Goal: Task Accomplishment & Management: Manage account settings

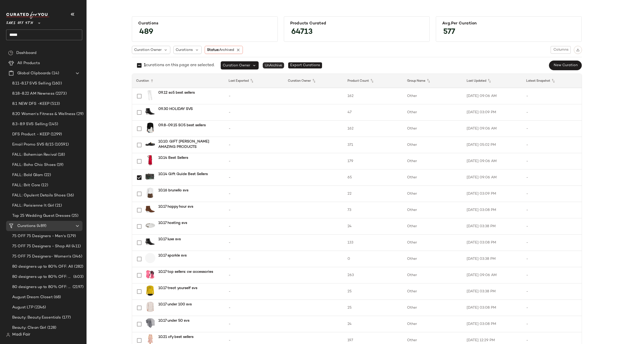
click at [271, 64] on span "UnArchive" at bounding box center [273, 65] width 21 height 6
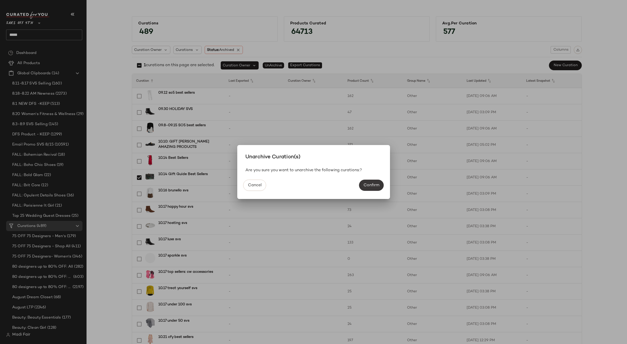
click at [375, 186] on span "Confirm" at bounding box center [372, 185] width 16 height 5
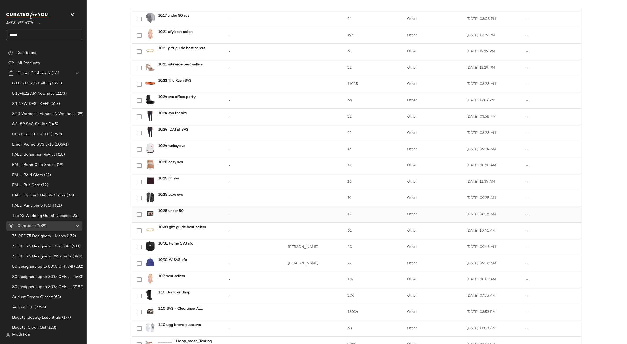
scroll to position [306, 0]
click at [46, 225] on span "(489)" at bounding box center [41, 226] width 11 height 6
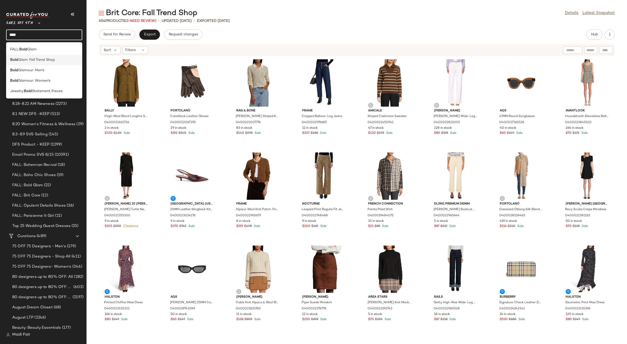
type input "****"
click at [65, 61] on div "Bold Glam: Fall Trend Shop" at bounding box center [44, 59] width 68 height 5
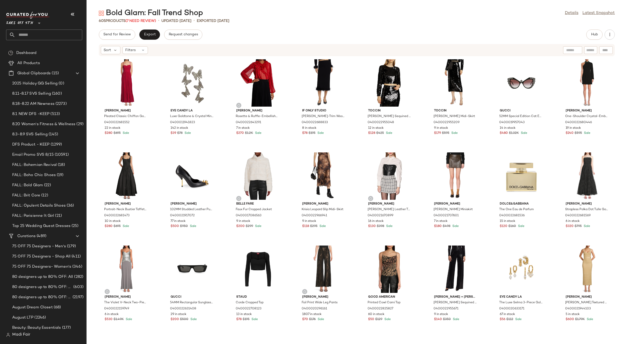
click at [27, 32] on input "text" at bounding box center [48, 35] width 67 height 11
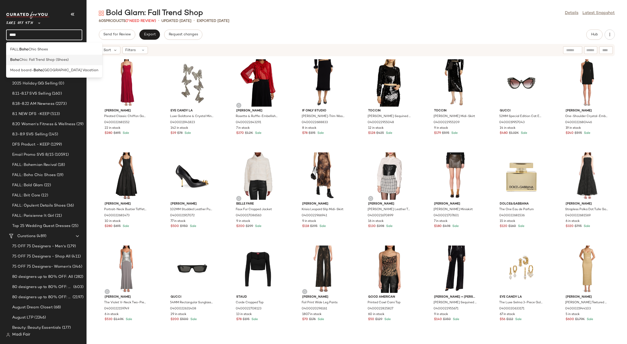
type input "****"
click at [51, 64] on div "Boho Chic: Fall Trend Shop (Shoes)" at bounding box center [54, 60] width 96 height 10
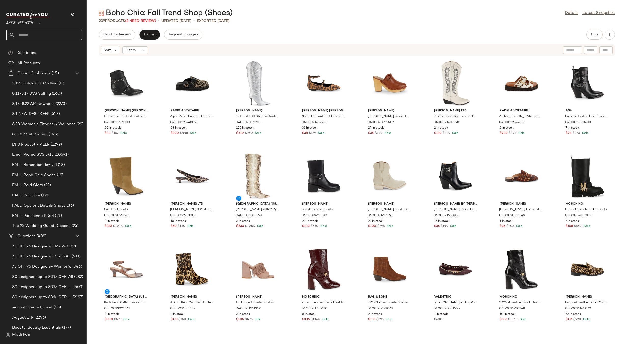
click at [27, 36] on input "text" at bounding box center [48, 35] width 67 height 11
type input "****"
click at [31, 59] on span "ent Details: Fall Trend Shop" at bounding box center [41, 59] width 46 height 5
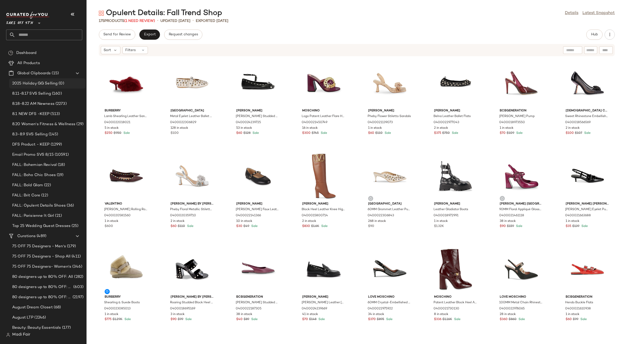
click at [60, 82] on span "(0)" at bounding box center [61, 84] width 6 height 6
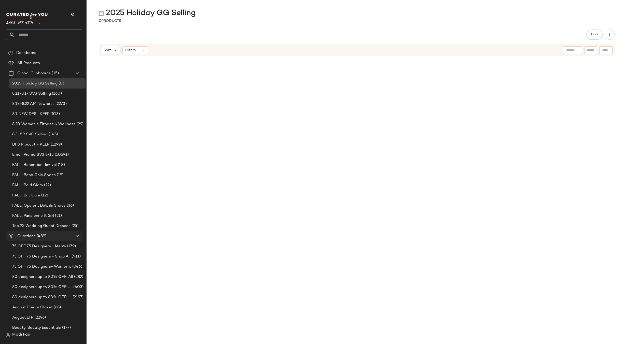
click at [40, 234] on span "(489)" at bounding box center [41, 237] width 11 height 6
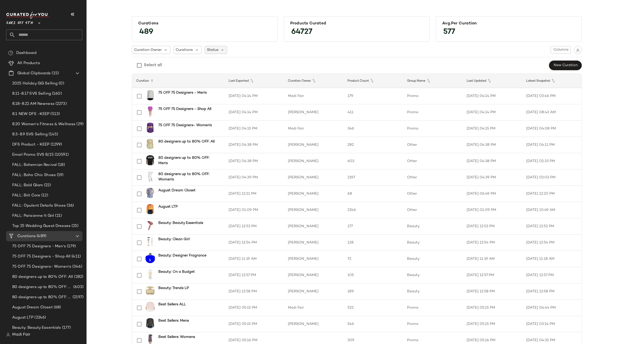
click at [205, 48] on div "Status" at bounding box center [216, 50] width 23 height 8
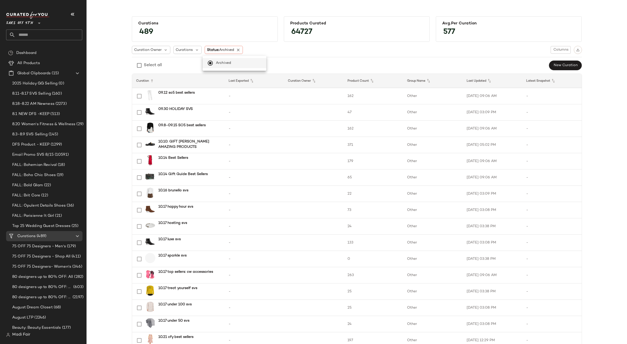
click at [275, 65] on span "UnArchive" at bounding box center [273, 65] width 21 height 6
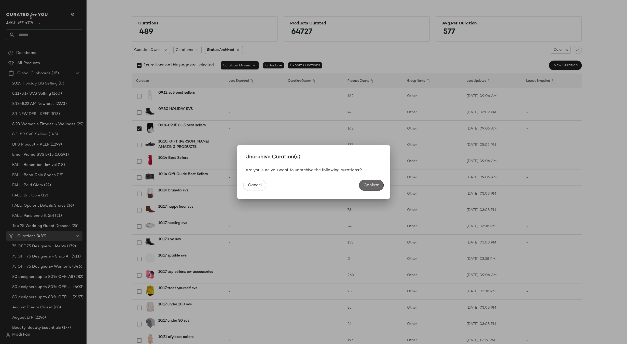
click at [371, 185] on span "Confirm" at bounding box center [372, 185] width 16 height 5
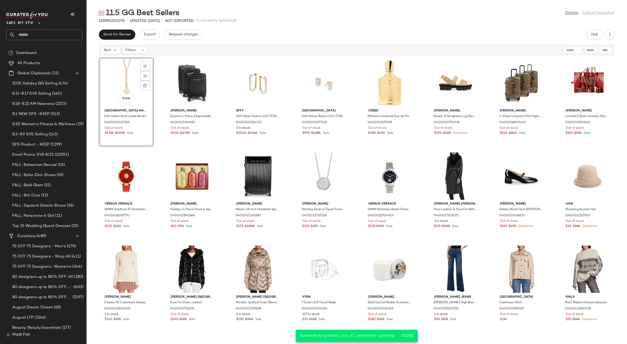
click at [126, 79] on div "View" at bounding box center [126, 82] width 51 height 47
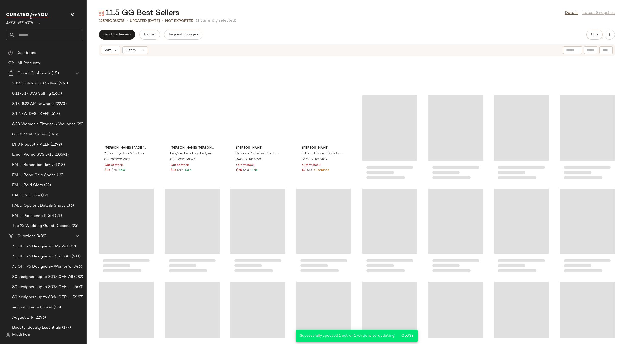
scroll to position [1211, 0]
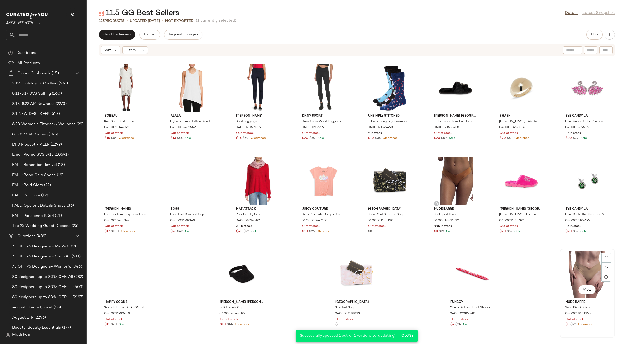
click at [586, 270] on div "View" at bounding box center [587, 274] width 51 height 47
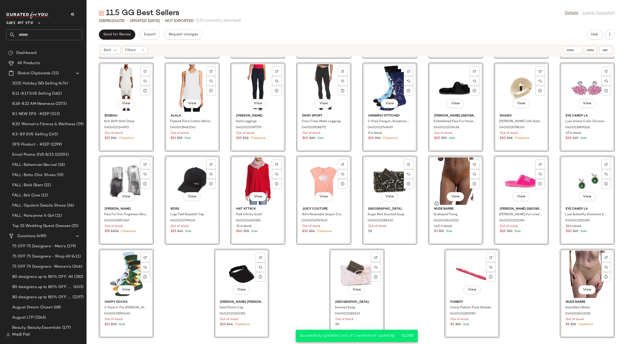
scroll to position [1210, 0]
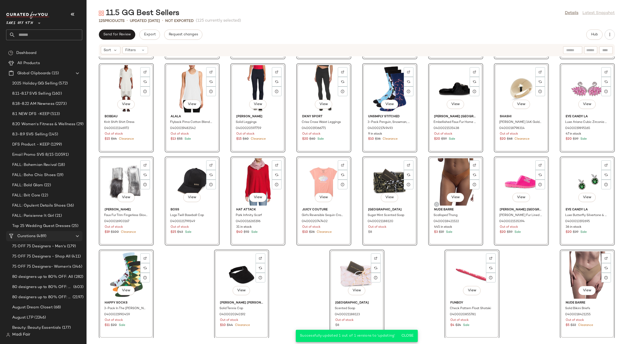
click at [45, 235] on span "(489)" at bounding box center [41, 237] width 11 height 6
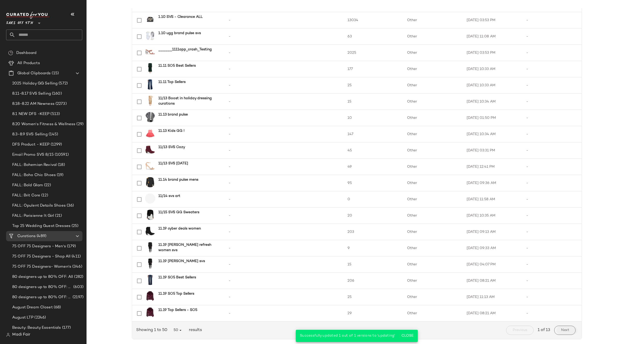
scroll to position [589, 0]
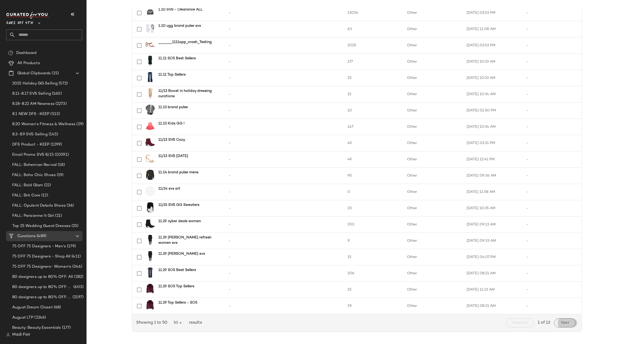
click at [562, 322] on span "Next" at bounding box center [565, 323] width 8 height 4
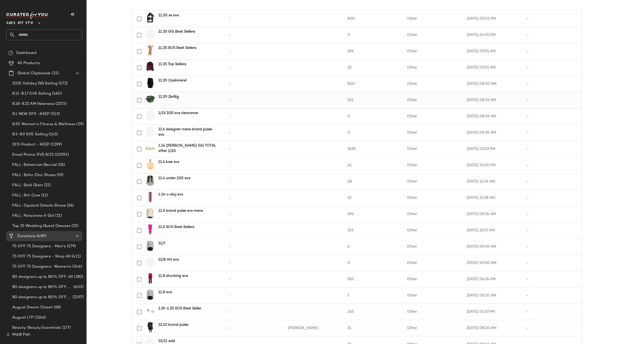
scroll to position [127, 0]
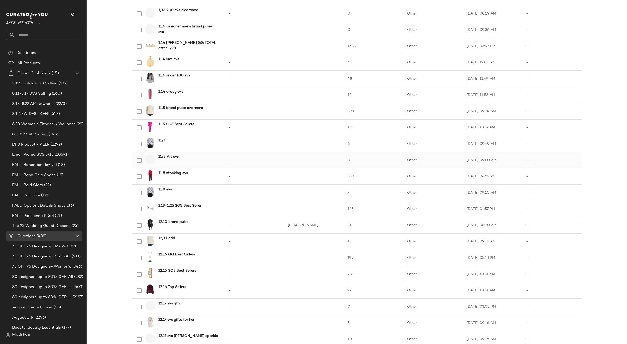
scroll to position [255, 0]
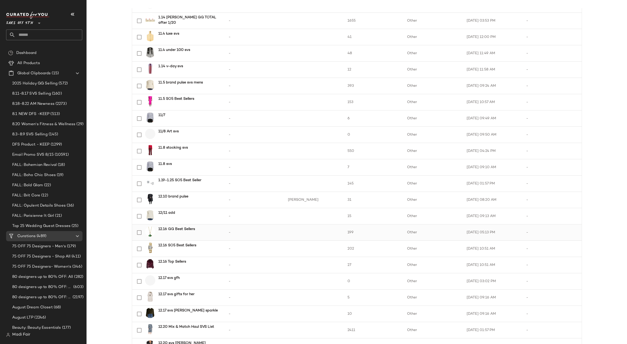
click at [190, 230] on b "12.16 GG Best Sellers" at bounding box center [176, 229] width 37 height 5
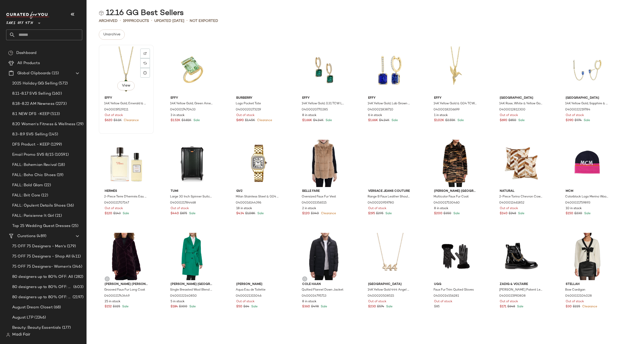
click at [133, 67] on div "View" at bounding box center [126, 70] width 51 height 47
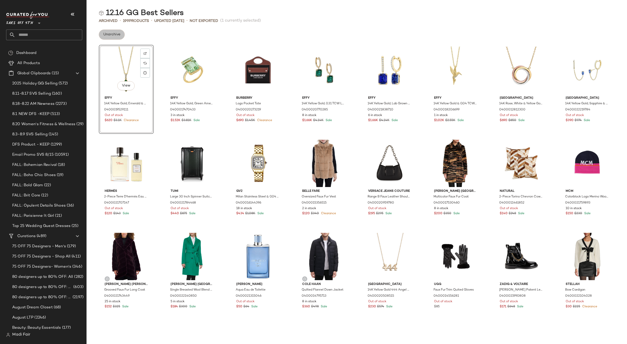
click at [112, 33] on span "Unarchive" at bounding box center [111, 35] width 17 height 4
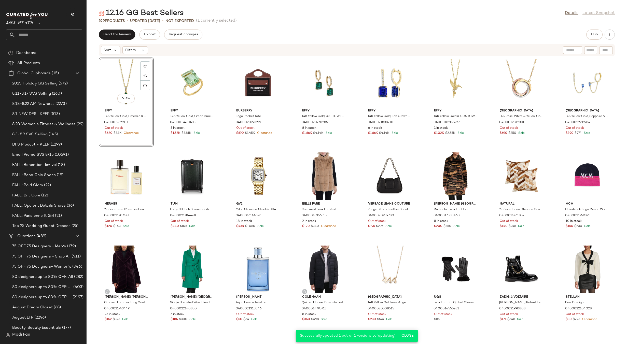
click at [118, 80] on div "View" at bounding box center [126, 82] width 51 height 47
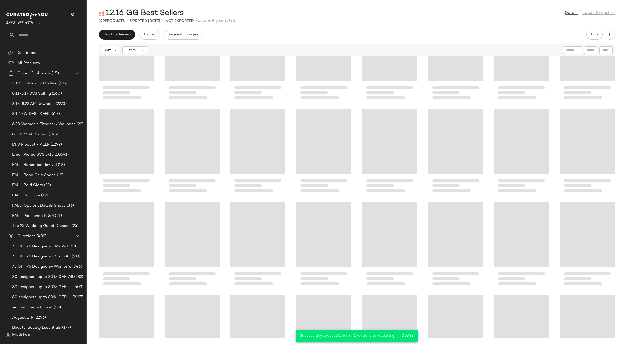
scroll to position [2050, 0]
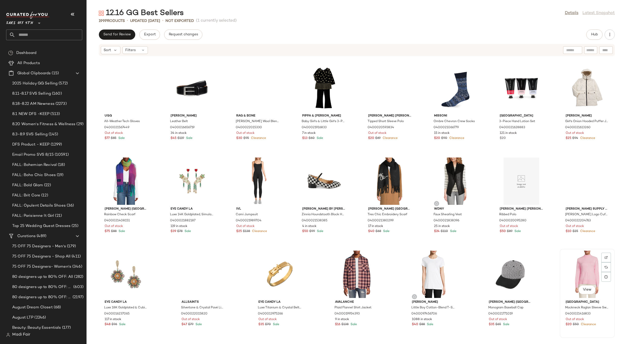
click at [577, 262] on div "View" at bounding box center [587, 274] width 51 height 47
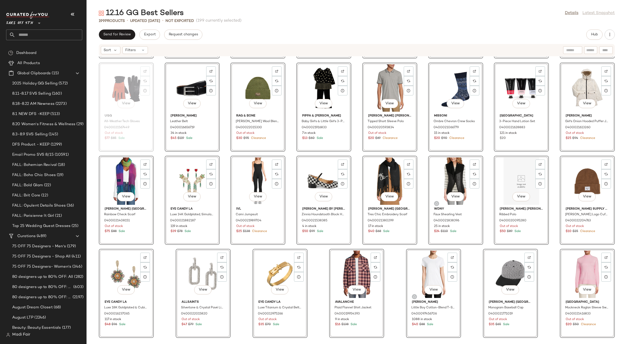
scroll to position [2047, 0]
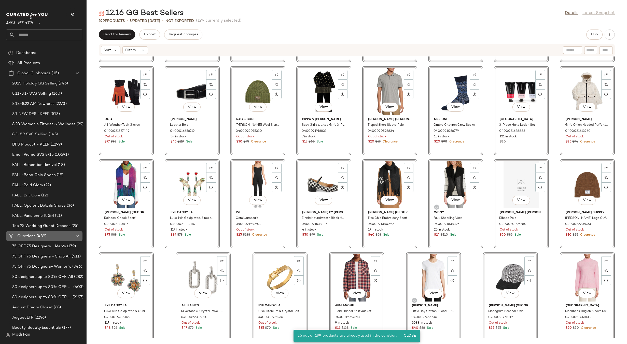
click at [43, 235] on span "(489)" at bounding box center [41, 237] width 11 height 6
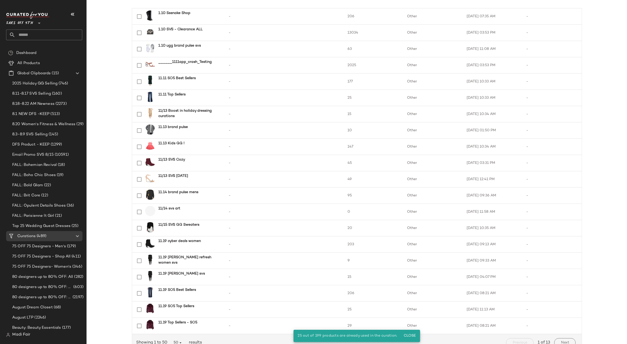
scroll to position [589, 0]
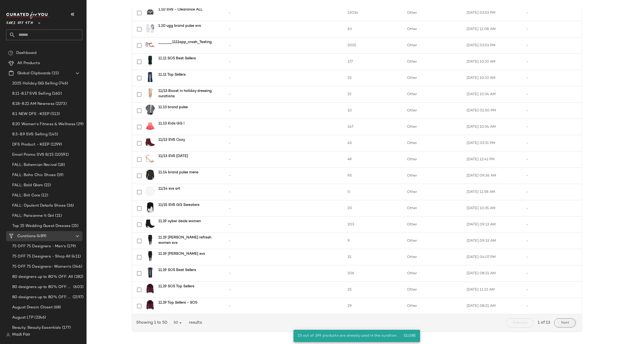
click at [561, 320] on button "Next" at bounding box center [565, 323] width 21 height 9
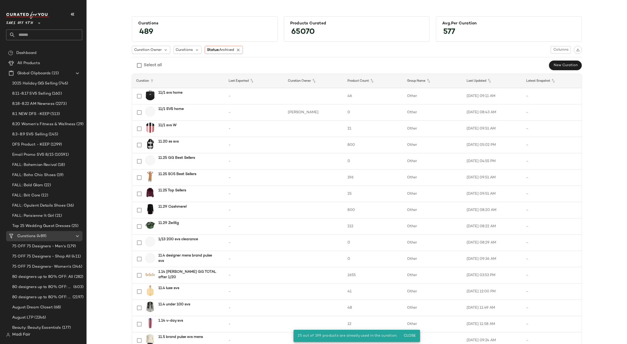
scroll to position [535, 0]
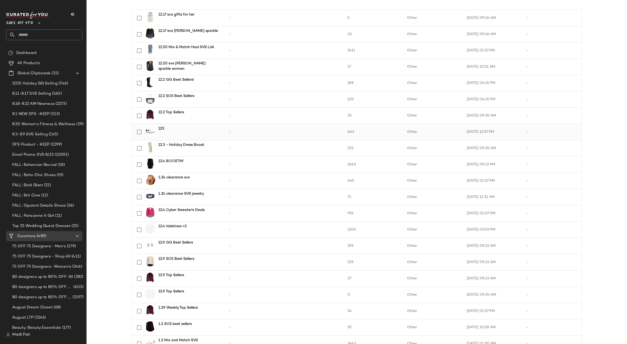
scroll to position [509, 0]
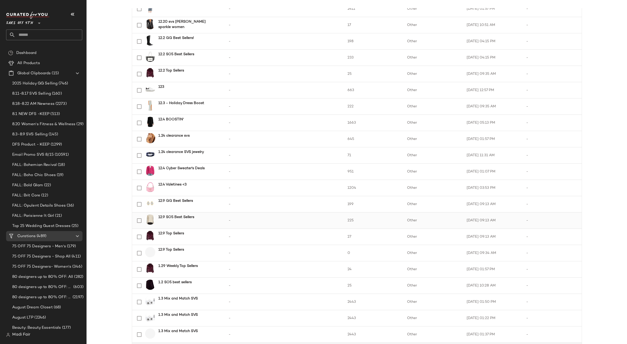
scroll to position [560, 0]
click at [186, 200] on b "12.9 GG Best Sellers" at bounding box center [175, 200] width 35 height 5
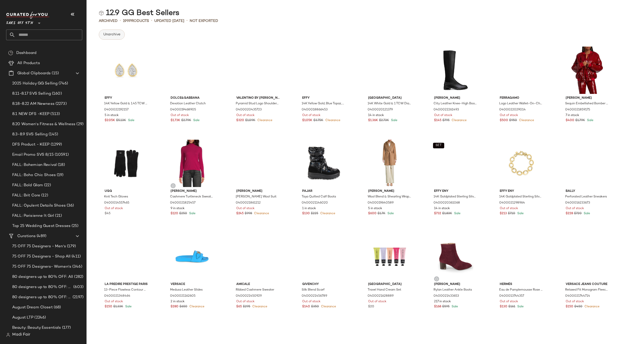
click at [115, 33] on span "Unarchive" at bounding box center [111, 35] width 17 height 4
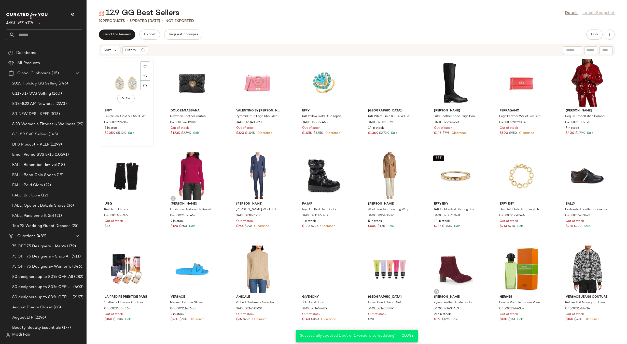
click at [120, 74] on div "View" at bounding box center [126, 82] width 51 height 47
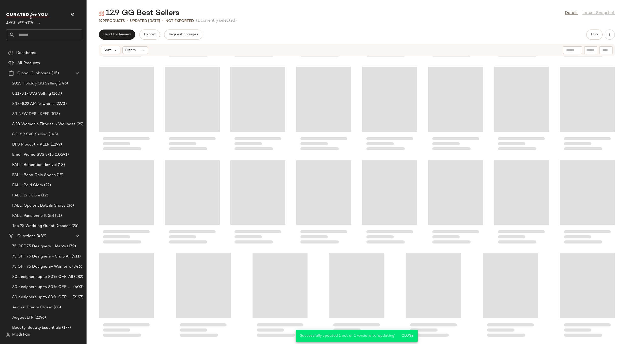
scroll to position [2050, 0]
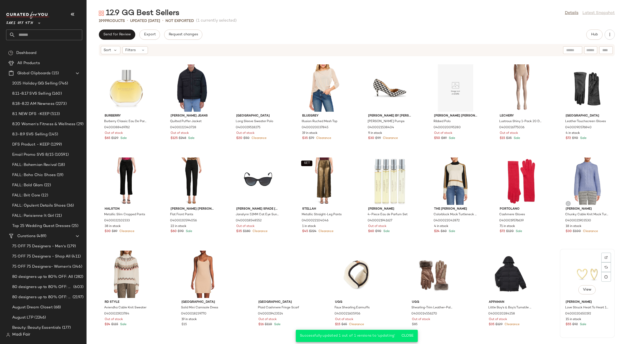
click at [587, 266] on div "View" at bounding box center [587, 274] width 51 height 47
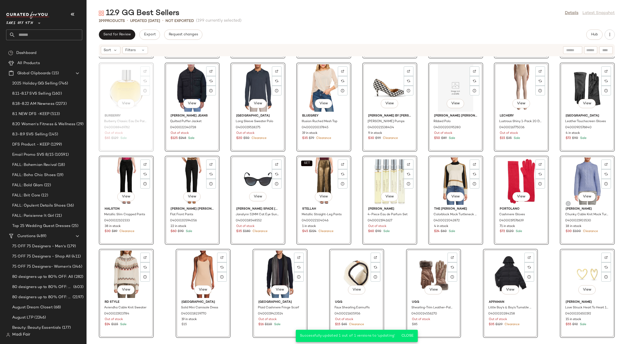
scroll to position [2049, 0]
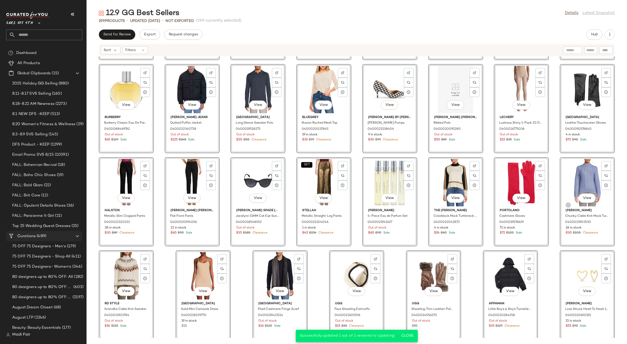
click at [45, 235] on span "(489)" at bounding box center [41, 237] width 11 height 6
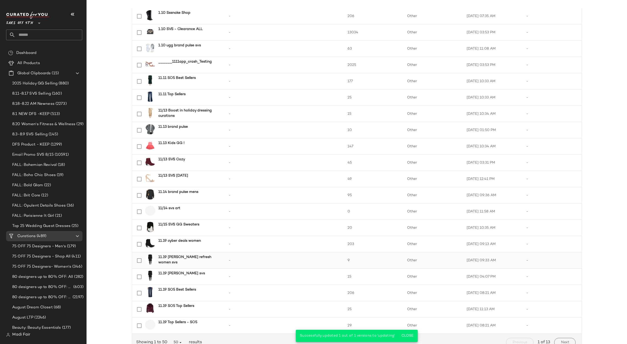
scroll to position [589, 0]
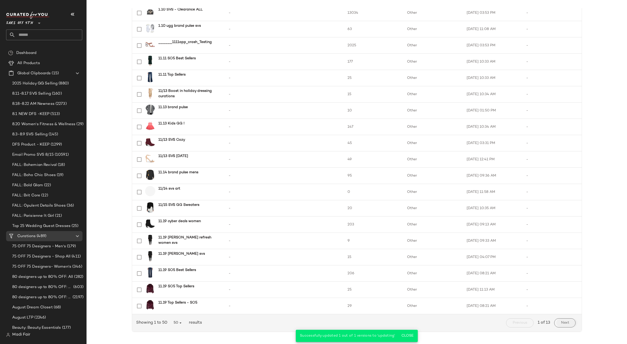
click at [568, 326] on button "Next" at bounding box center [565, 323] width 21 height 9
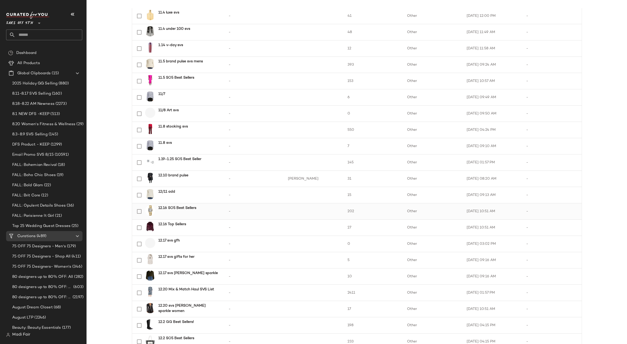
scroll to position [280, 0]
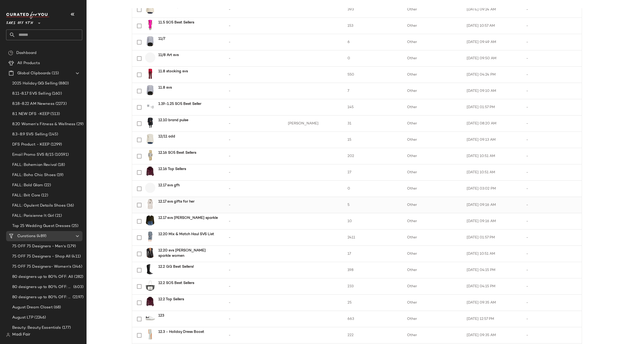
scroll to position [357, 0]
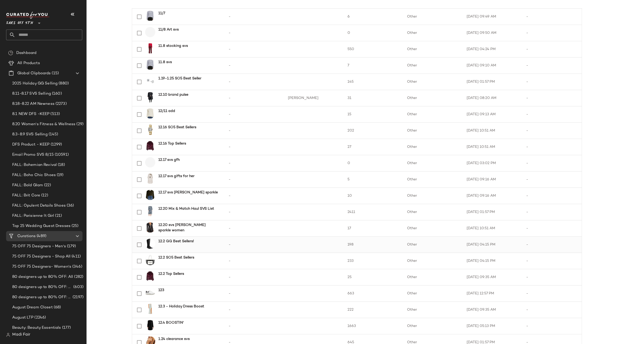
click at [188, 241] on b "12.2 GG Best Sellers!" at bounding box center [176, 241] width 36 height 5
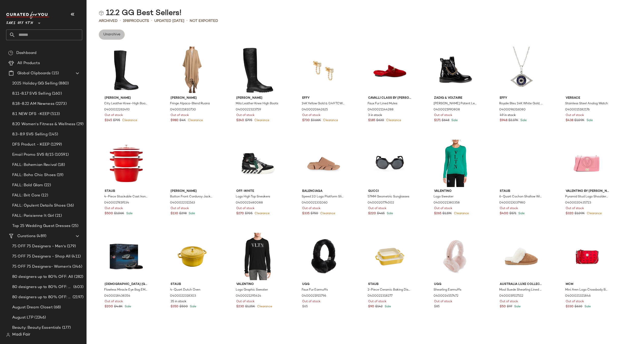
click at [114, 32] on button "Unarchive" at bounding box center [112, 35] width 26 height 10
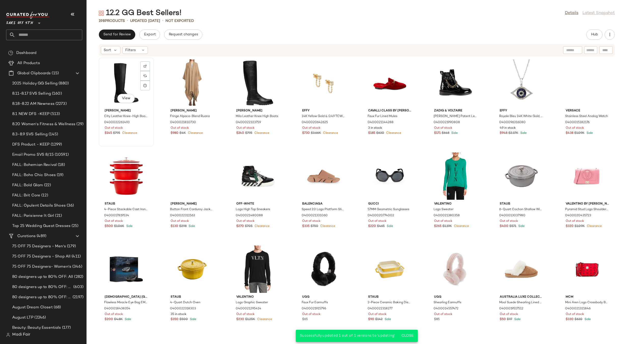
click at [123, 74] on div "View" at bounding box center [126, 82] width 51 height 47
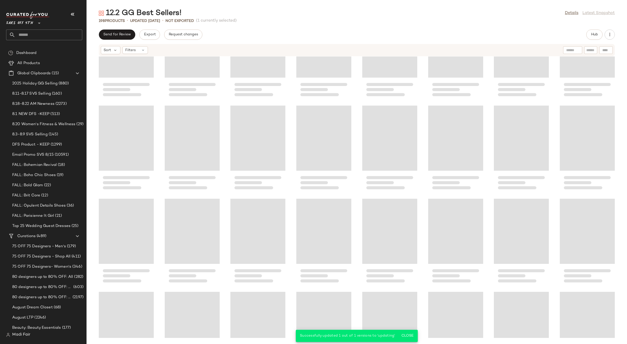
scroll to position [2050, 0]
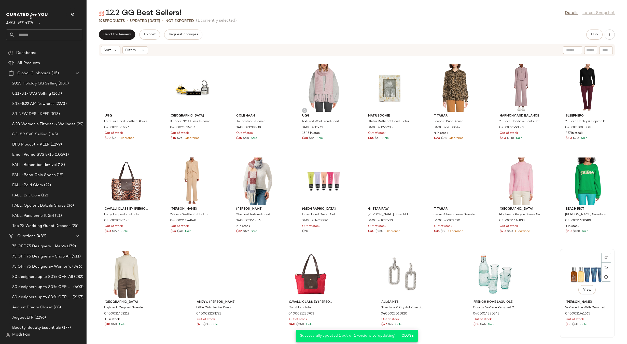
click at [585, 270] on div "View" at bounding box center [587, 274] width 51 height 47
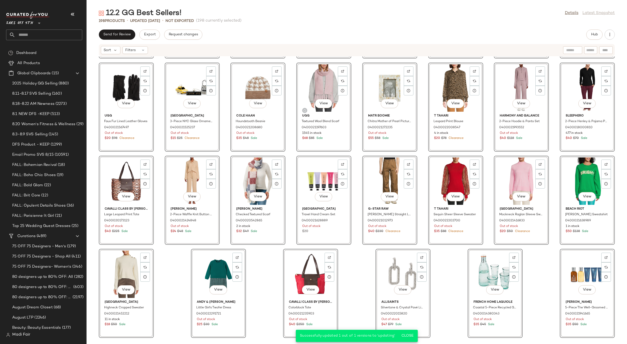
scroll to position [2049, 0]
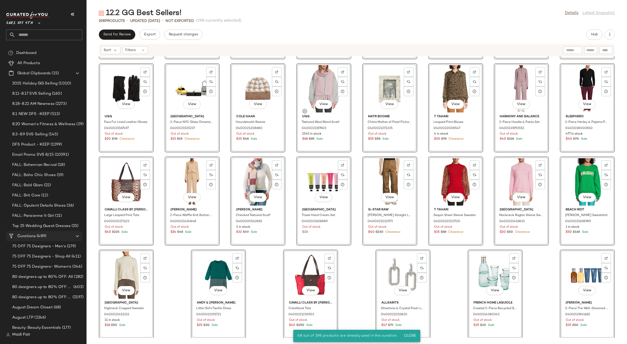
click at [40, 237] on span "(489)" at bounding box center [41, 237] width 11 height 6
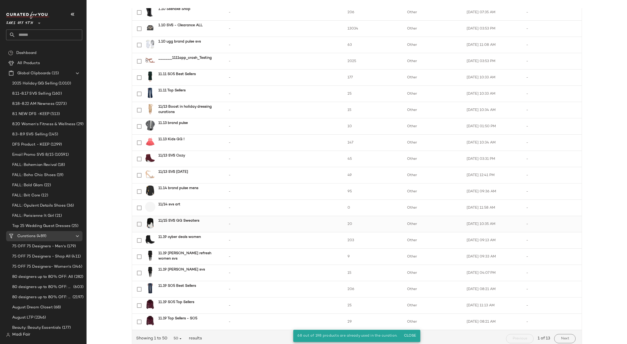
scroll to position [589, 0]
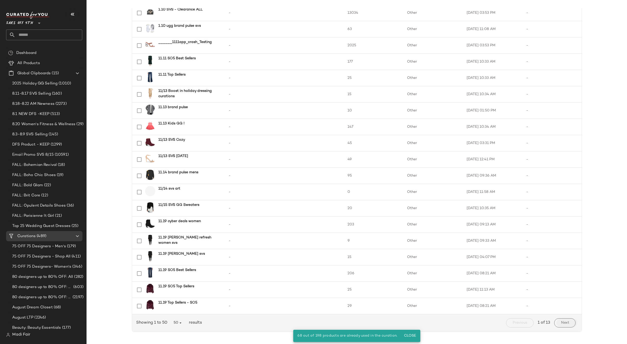
click at [559, 323] on button "Next" at bounding box center [565, 323] width 21 height 9
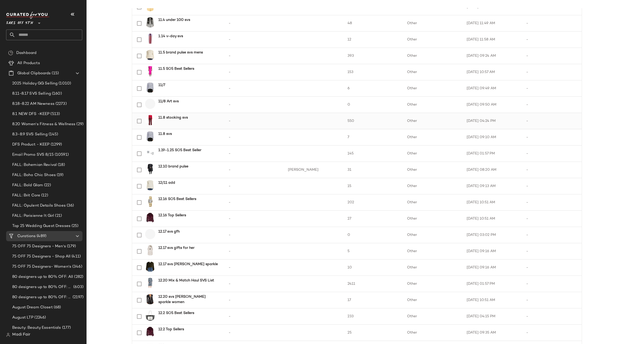
scroll to position [357, 0]
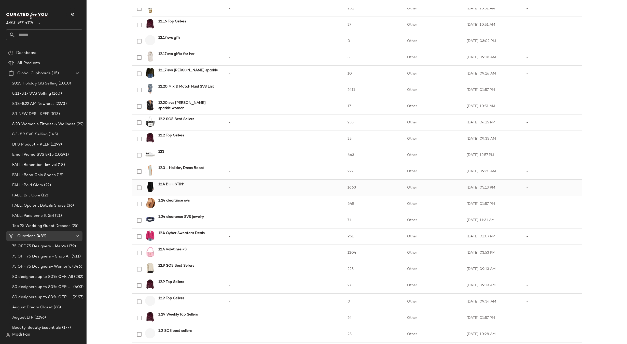
scroll to position [484, 0]
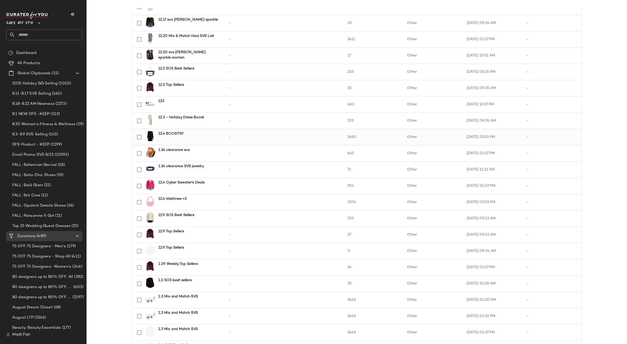
scroll to position [535, 0]
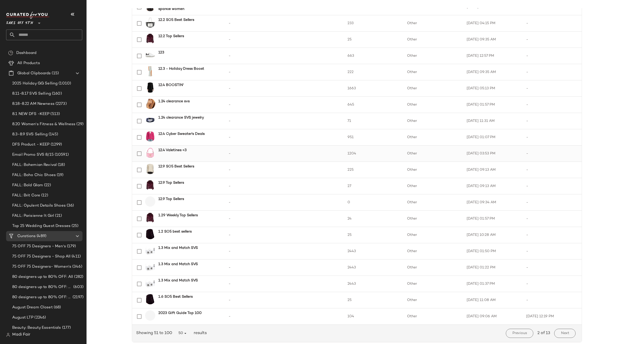
scroll to position [589, 0]
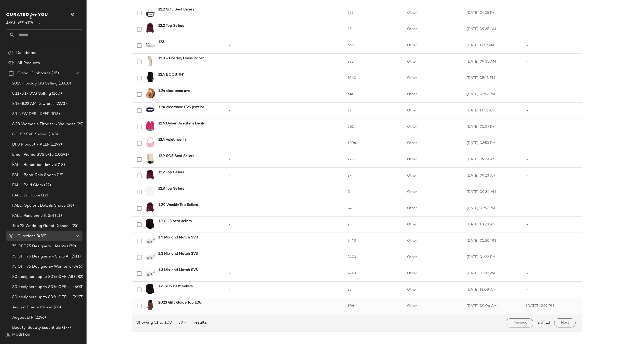
click at [189, 304] on b "2023 Gift Guide Top 100" at bounding box center [179, 302] width 43 height 5
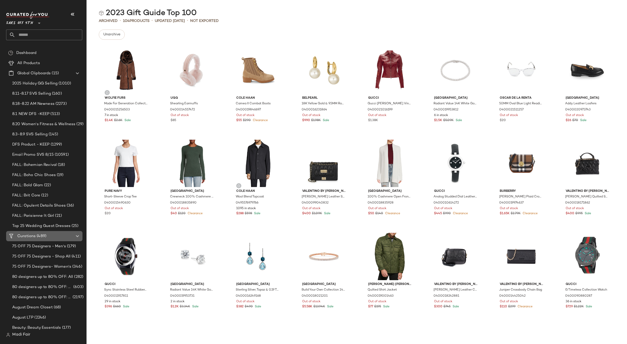
click at [44, 235] on span "(489)" at bounding box center [41, 237] width 11 height 6
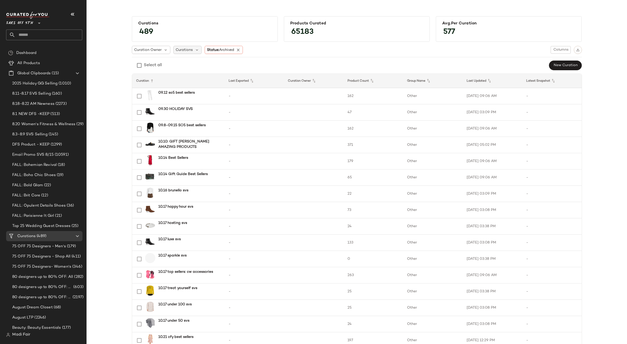
click at [186, 48] on span "Curations" at bounding box center [184, 49] width 17 height 5
click at [289, 49] on div "Curation Owner Curations Status: Archived Columns" at bounding box center [357, 50] width 450 height 8
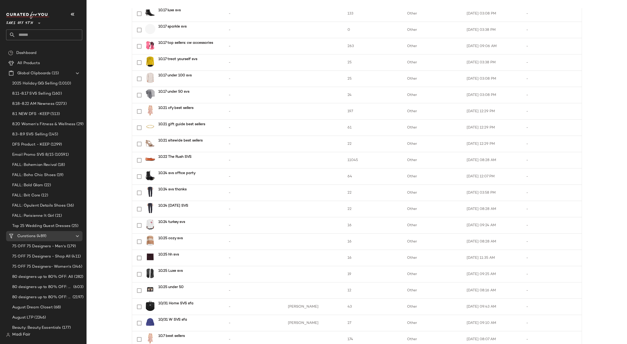
scroll to position [101, 0]
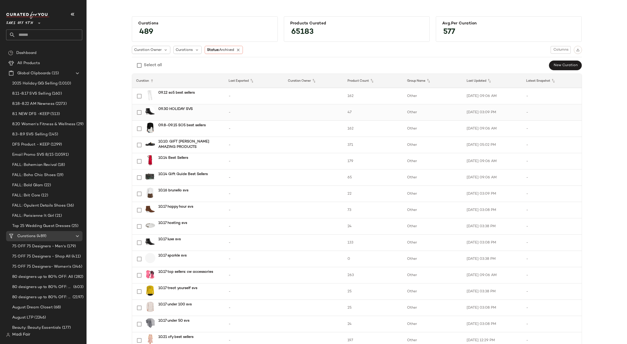
click at [187, 109] on b "09.30 HOLIDAY SVS" at bounding box center [175, 108] width 34 height 5
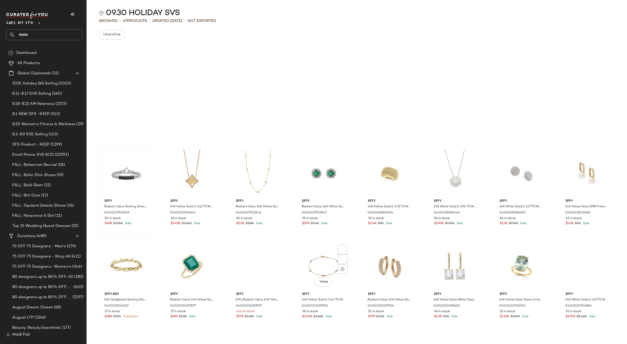
scroll to position [20, 0]
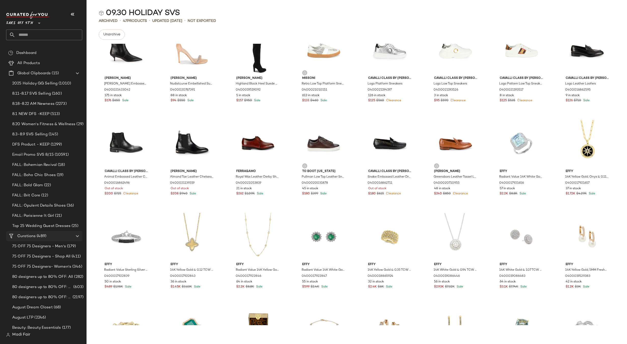
click at [44, 234] on span "(489)" at bounding box center [41, 237] width 11 height 6
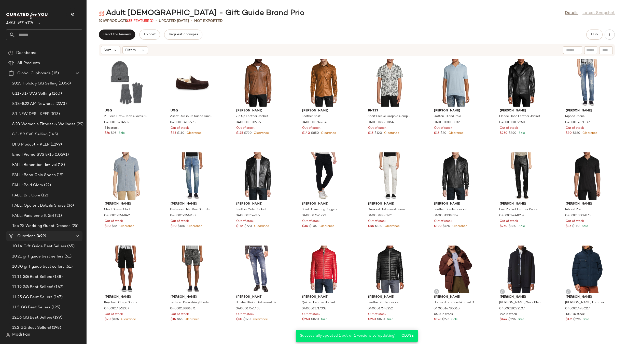
click at [48, 234] on div "Curations (499)" at bounding box center [45, 237] width 58 height 6
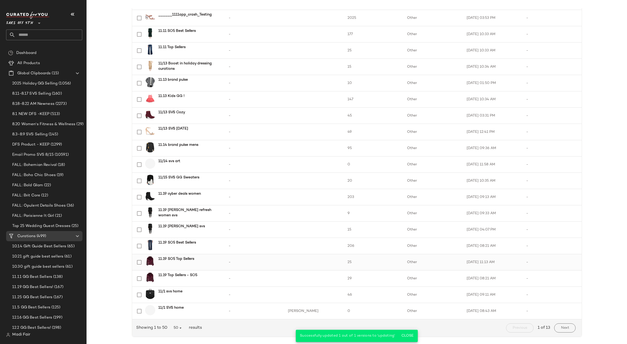
scroll to position [589, 0]
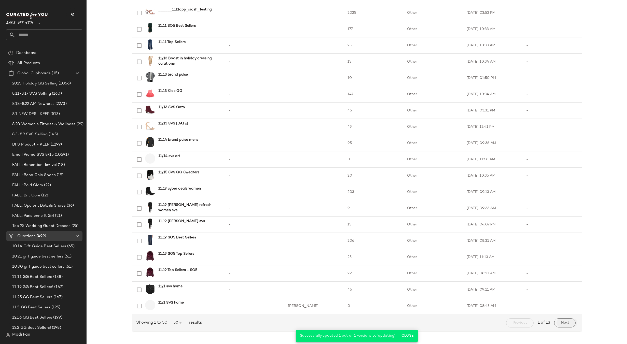
click at [566, 323] on span "Next" at bounding box center [565, 323] width 8 height 4
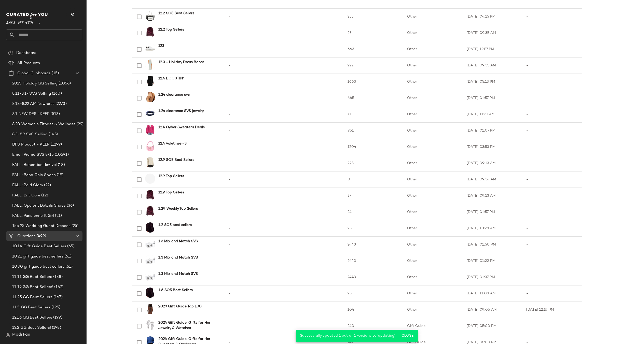
scroll to position [589, 0]
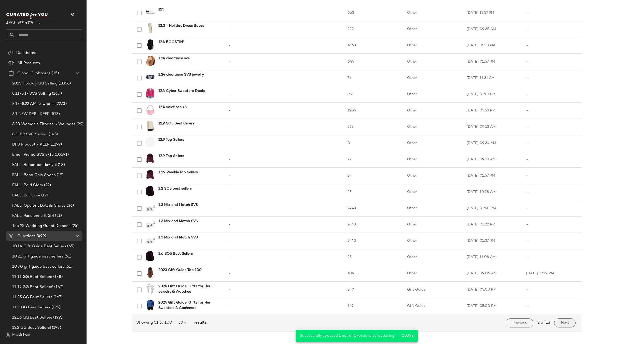
click at [563, 322] on span "Next" at bounding box center [565, 323] width 8 height 4
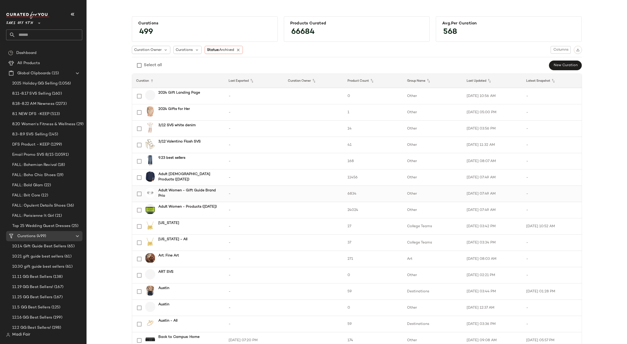
click at [183, 193] on b "Adult Women - Gift Guide Brand Prio" at bounding box center [188, 193] width 60 height 11
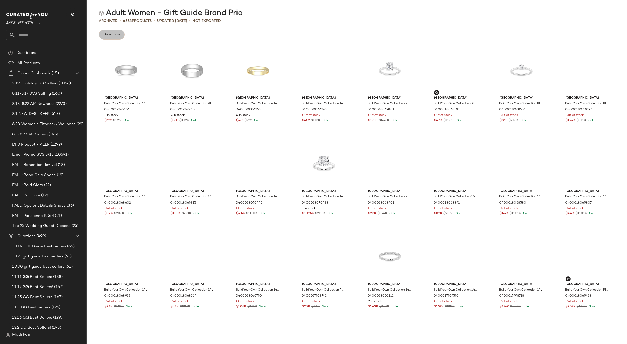
click at [114, 34] on span "Unarchive" at bounding box center [111, 35] width 17 height 4
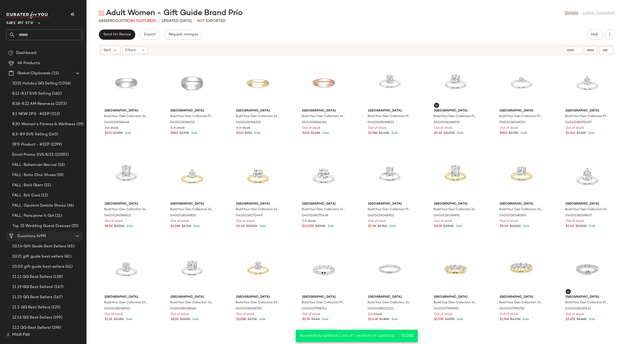
click at [51, 236] on div "Curations (499)" at bounding box center [45, 237] width 58 height 6
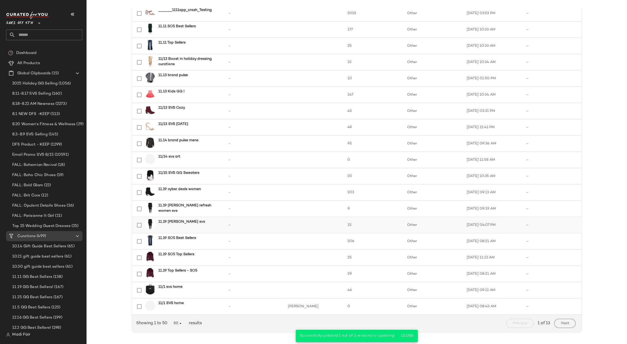
scroll to position [589, 0]
drag, startPoint x: 572, startPoint y: 327, endPoint x: 569, endPoint y: 325, distance: 2.6
click at [570, 326] on button "Next" at bounding box center [565, 323] width 21 height 9
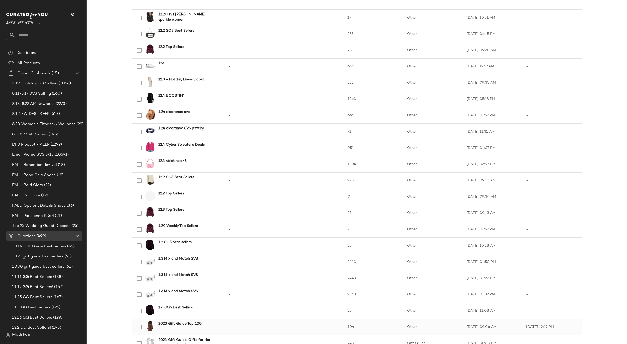
scroll to position [589, 0]
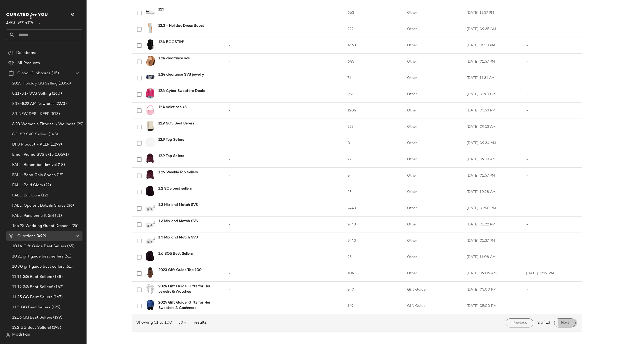
click at [564, 322] on span "Next" at bounding box center [565, 323] width 8 height 4
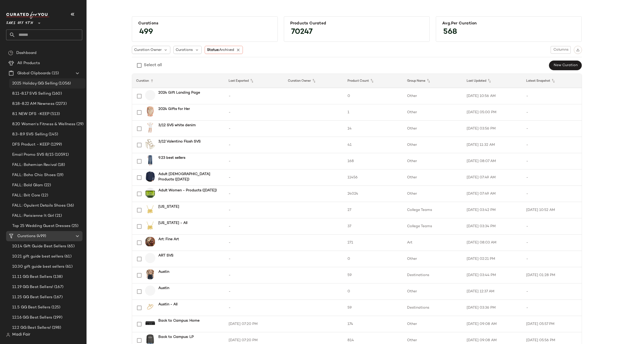
drag, startPoint x: 58, startPoint y: 83, endPoint x: 64, endPoint y: 87, distance: 7.3
click at [58, 83] on span "(1056)" at bounding box center [64, 84] width 13 height 6
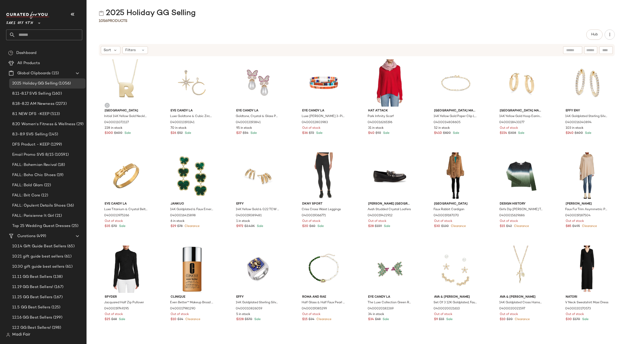
click at [236, 27] on div "2025 Holiday GG Selling 1056 Products Hub Sort Filters Saks Fifth Avenue Initia…" at bounding box center [357, 176] width 541 height 336
click at [43, 235] on span "(499)" at bounding box center [41, 237] width 10 height 6
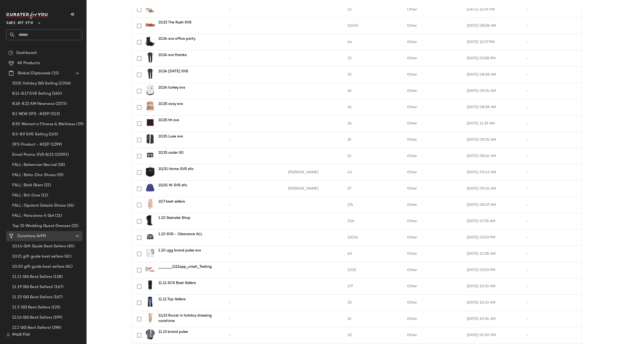
scroll to position [589, 0]
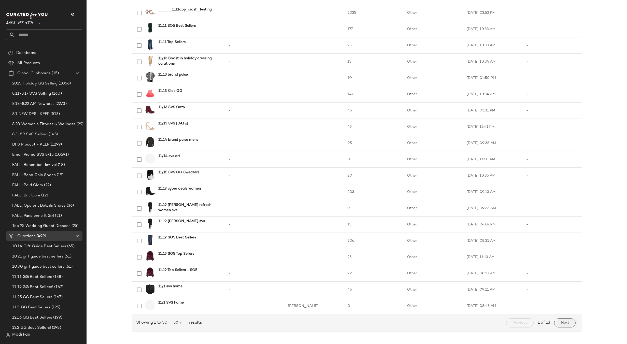
click at [562, 320] on button "Next" at bounding box center [565, 323] width 21 height 9
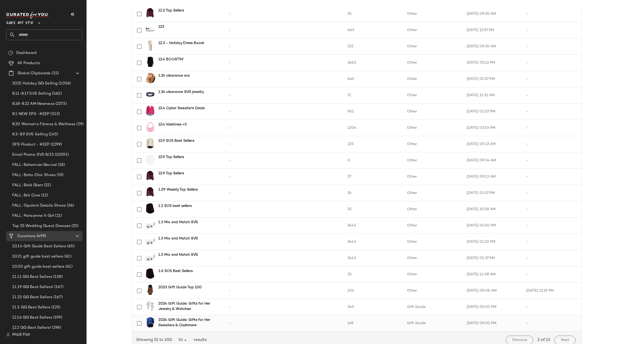
scroll to position [589, 0]
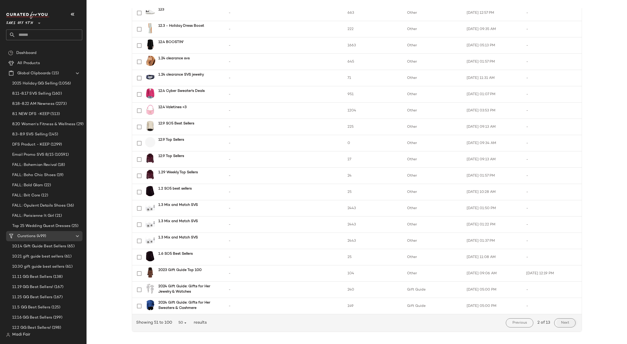
click at [561, 322] on span "Next" at bounding box center [565, 323] width 8 height 4
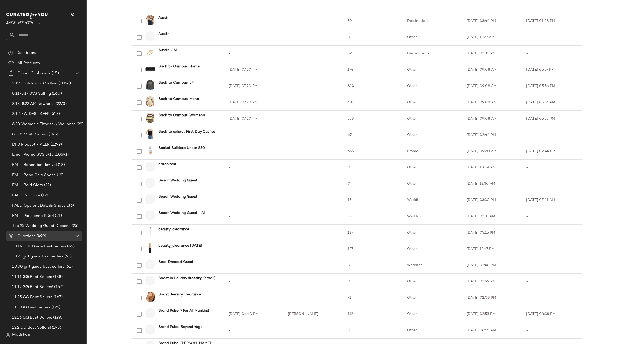
scroll to position [255, 0]
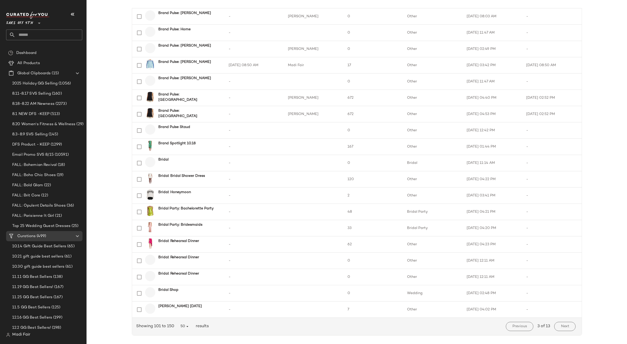
scroll to position [589, 0]
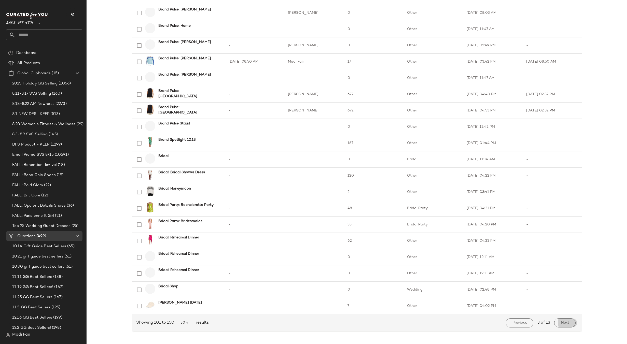
click at [571, 323] on button "Next" at bounding box center [565, 323] width 21 height 9
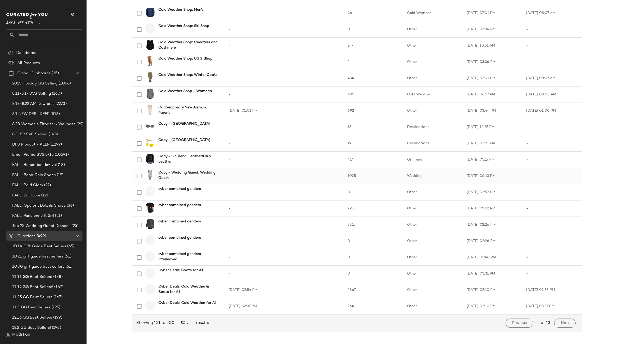
scroll to position [589, 0]
click at [561, 322] on span "Next" at bounding box center [565, 323] width 8 height 4
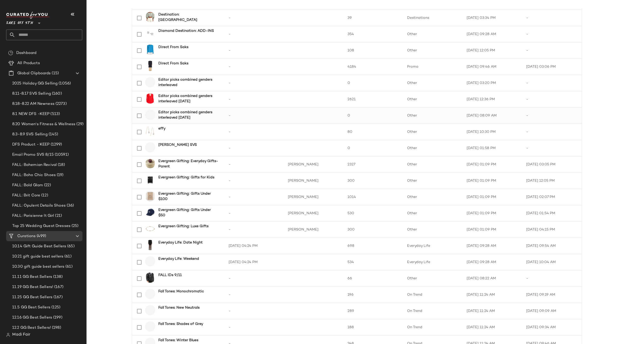
scroll to position [382, 0]
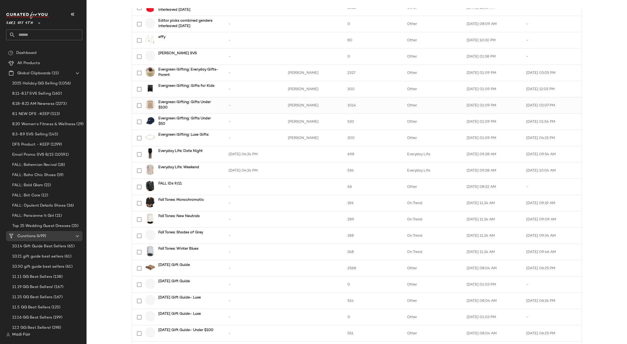
scroll to position [484, 0]
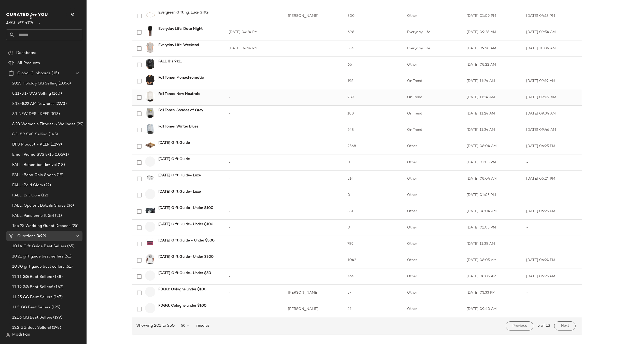
scroll to position [589, 0]
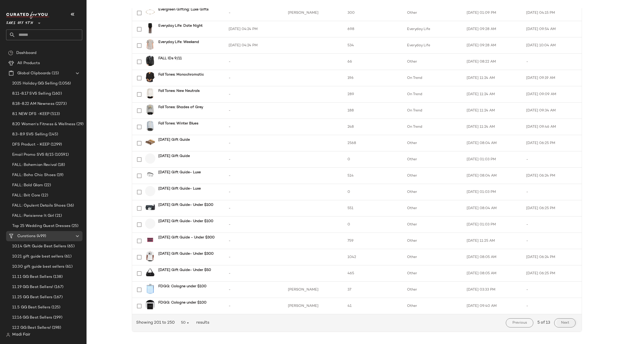
click at [566, 322] on span "Next" at bounding box center [565, 323] width 8 height 4
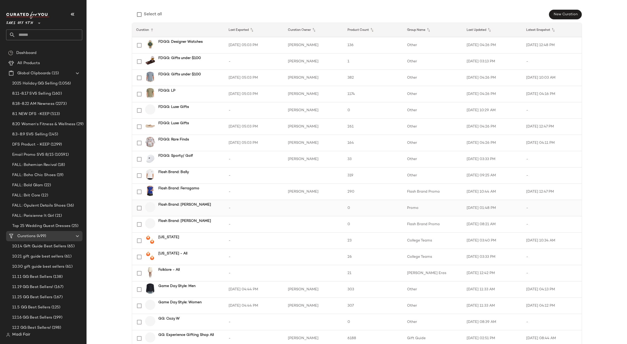
scroll to position [102, 0]
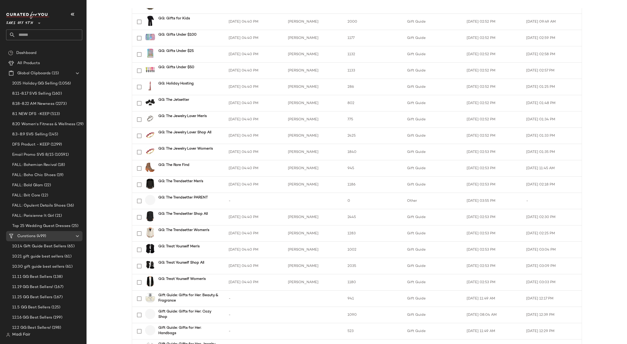
scroll to position [459, 0]
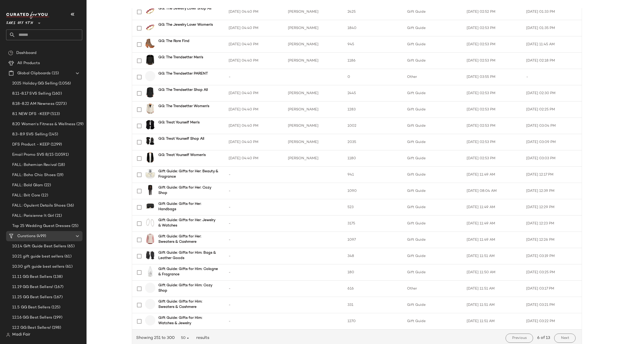
scroll to position [586, 0]
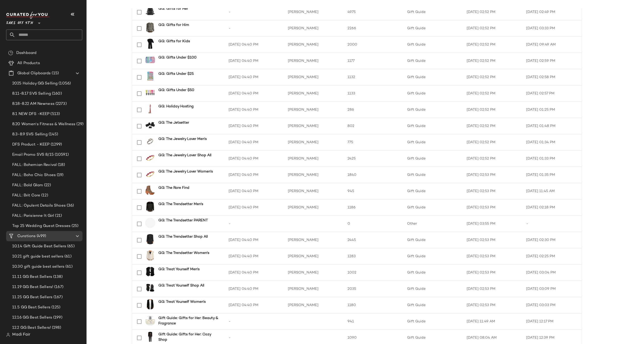
scroll to position [382, 0]
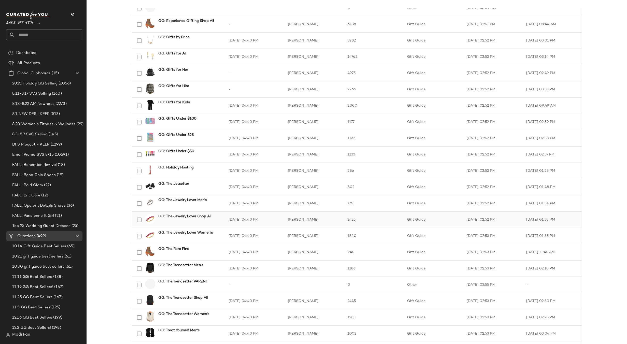
scroll to position [357, 0]
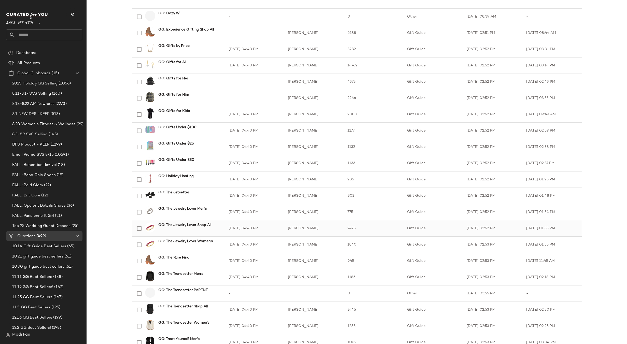
scroll to position [331, 0]
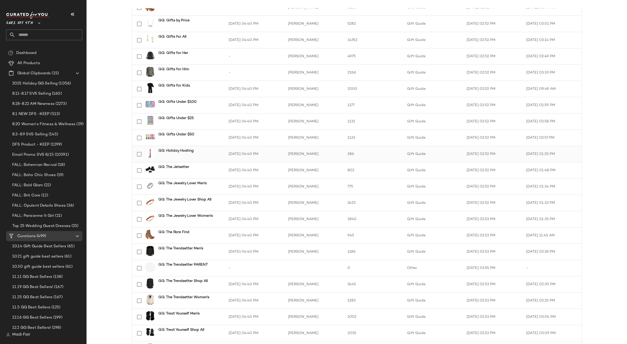
scroll to position [357, 0]
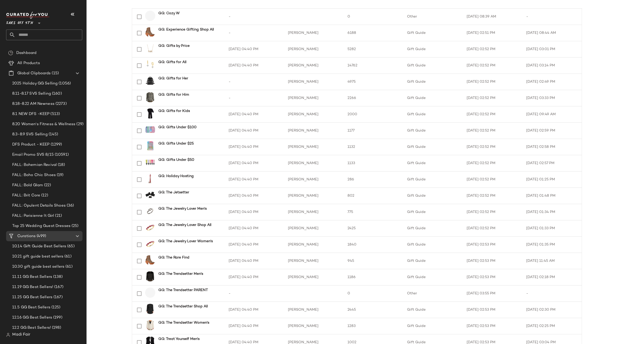
click at [128, 48] on div "Curation Owner Curations Status: Archived Columns Select all New Curation Curat…" at bounding box center [357, 127] width 459 height 889
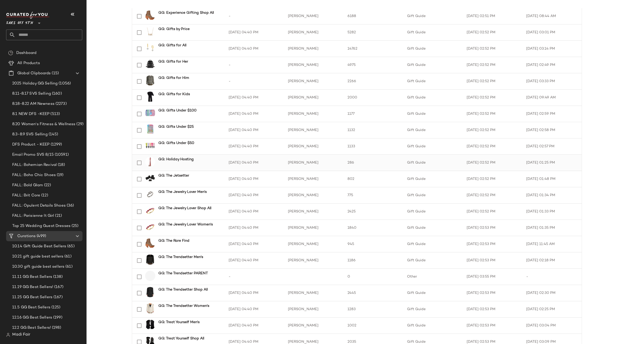
scroll to position [484, 0]
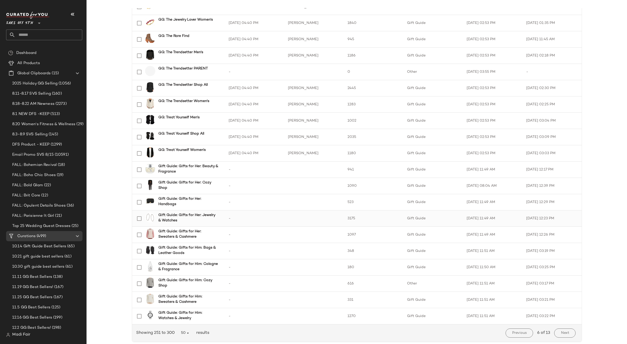
scroll to position [589, 0]
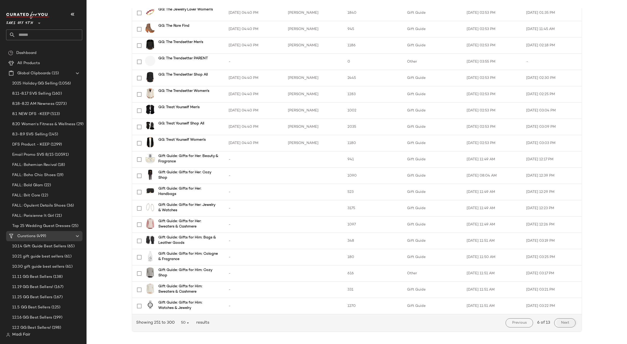
click at [567, 324] on span "Next" at bounding box center [565, 323] width 8 height 4
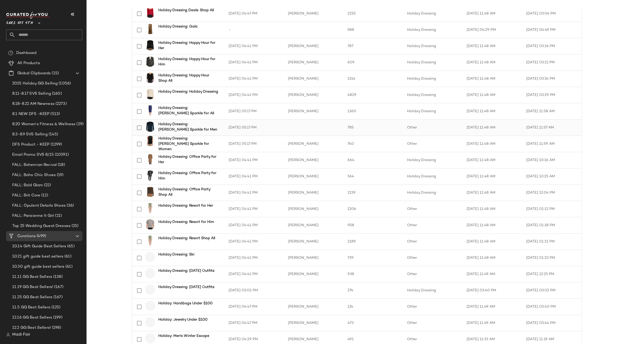
scroll to position [509, 0]
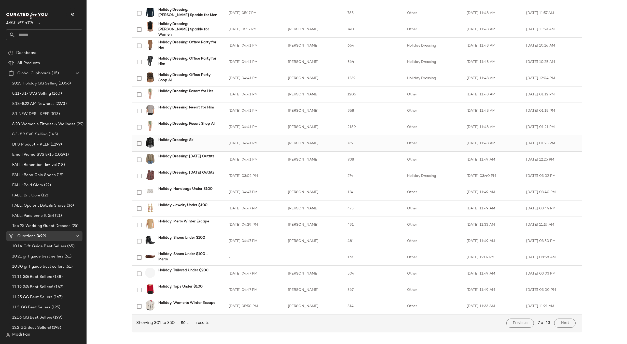
scroll to position [589, 0]
click at [562, 321] on span "Next" at bounding box center [565, 323] width 8 height 4
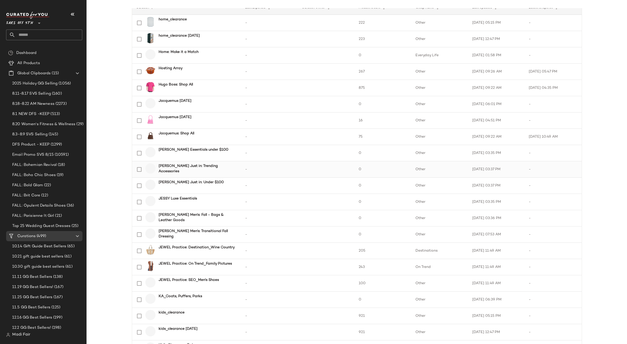
scroll to position [76, 0]
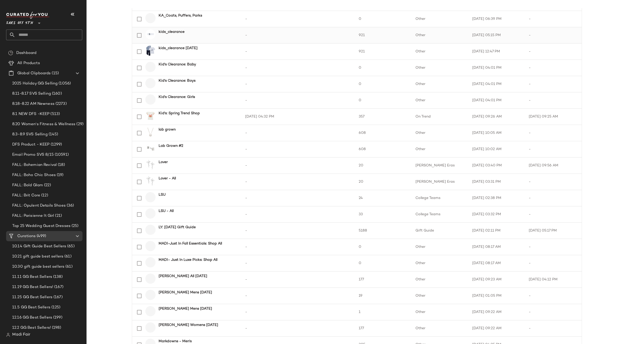
scroll to position [357, 0]
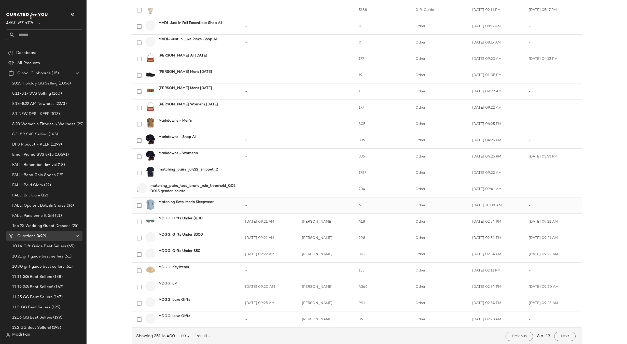
scroll to position [589, 0]
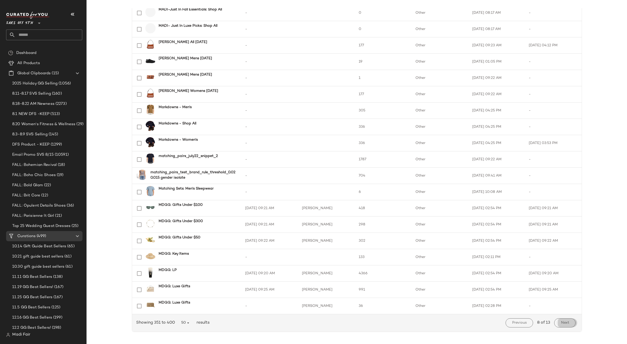
click at [564, 321] on span "Next" at bounding box center [565, 323] width 8 height 4
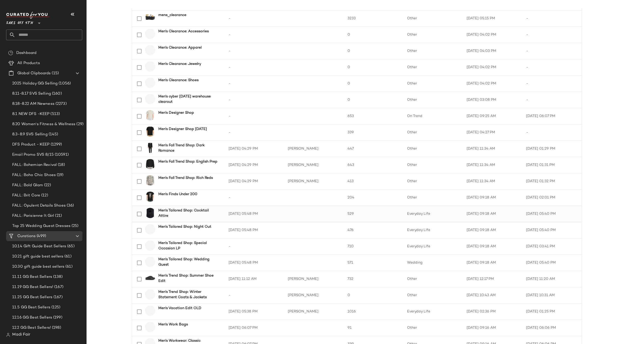
scroll to position [178, 0]
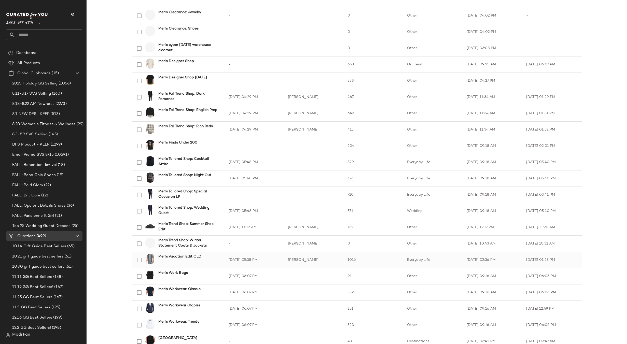
scroll to position [255, 0]
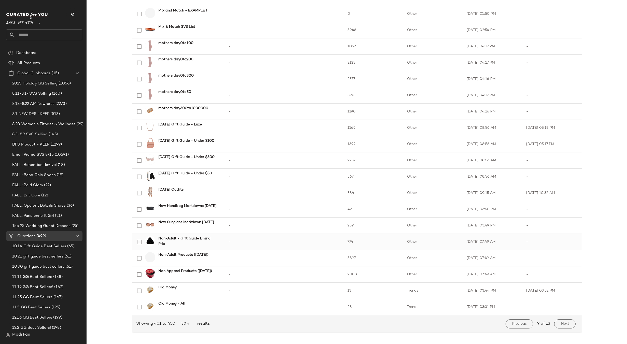
scroll to position [589, 0]
click at [566, 323] on span "Next" at bounding box center [565, 323] width 8 height 4
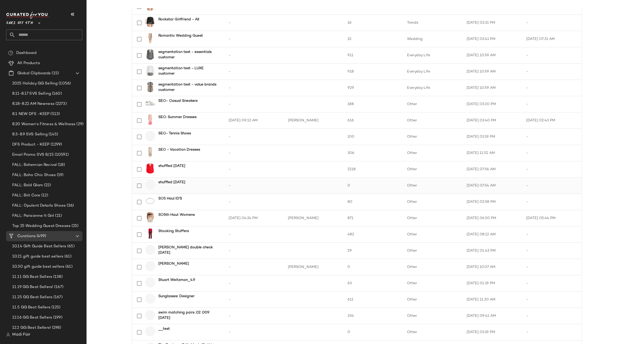
scroll to position [433, 0]
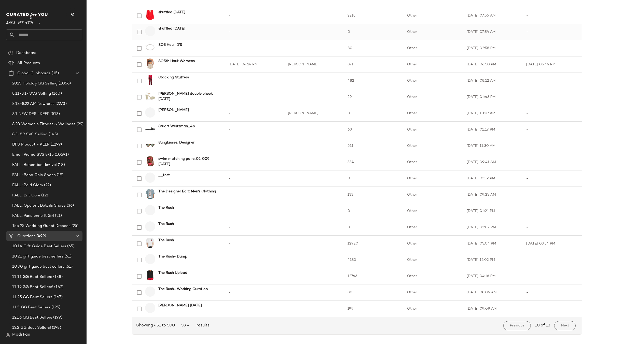
scroll to position [589, 0]
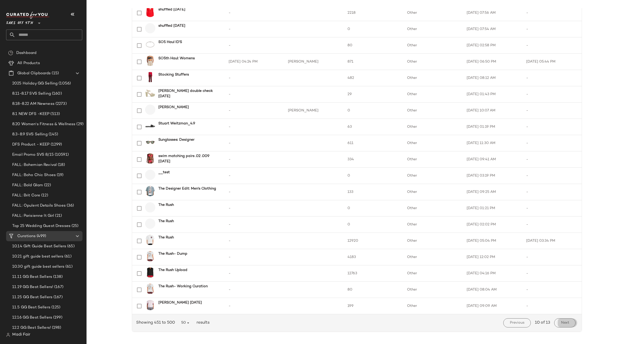
click at [564, 323] on span "Next" at bounding box center [565, 323] width 8 height 4
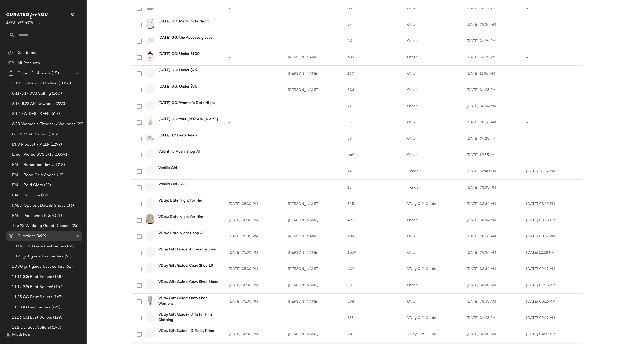
scroll to position [589, 0]
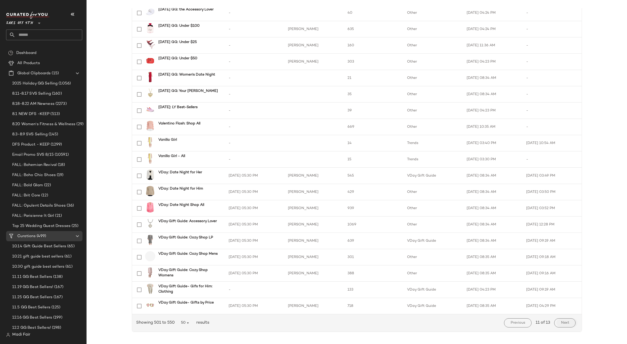
click at [559, 323] on button "Next" at bounding box center [565, 323] width 21 height 9
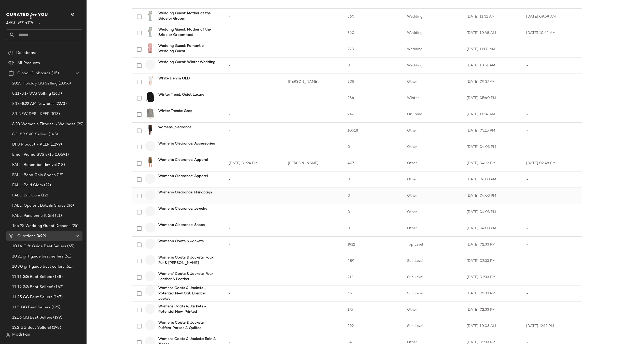
scroll to position [589, 0]
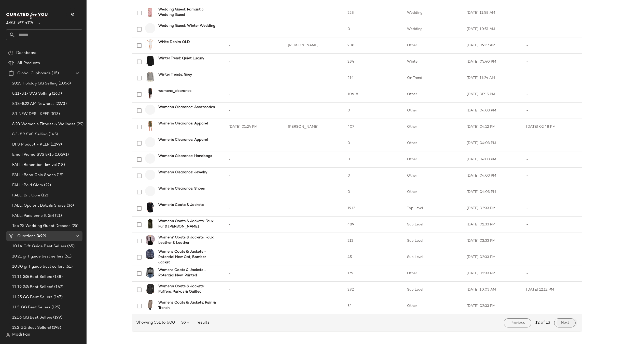
click at [569, 324] on button "Next" at bounding box center [565, 323] width 21 height 9
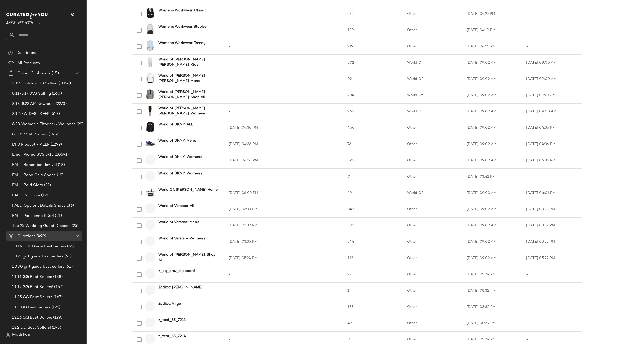
scroll to position [426, 0]
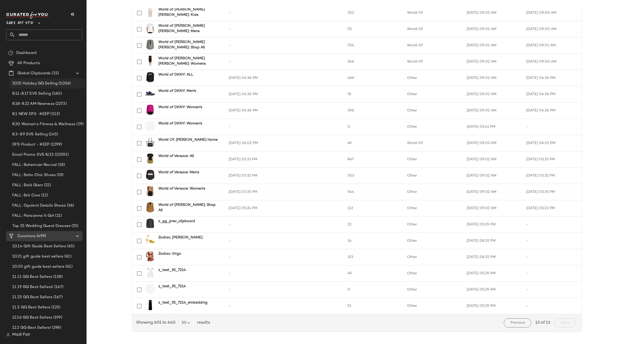
click at [58, 84] on span "(1056)" at bounding box center [64, 84] width 13 height 6
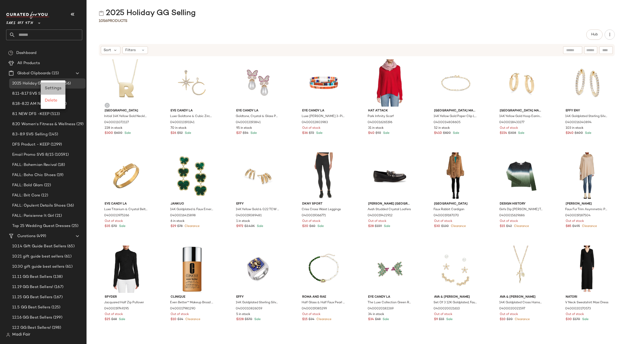
click at [51, 89] on span "Settings" at bounding box center [53, 88] width 17 height 4
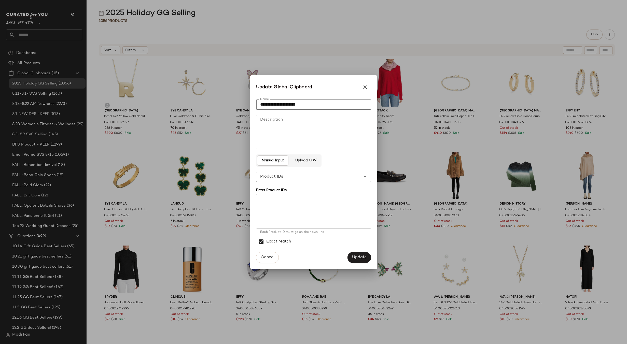
drag, startPoint x: 304, startPoint y: 106, endPoint x: 294, endPoint y: 107, distance: 9.5
click at [294, 107] on input "**********" at bounding box center [313, 105] width 115 height 10
click at [270, 104] on input "**********" at bounding box center [313, 105] width 115 height 10
click at [309, 104] on input "**********" at bounding box center [313, 105] width 115 height 10
type input "**********"
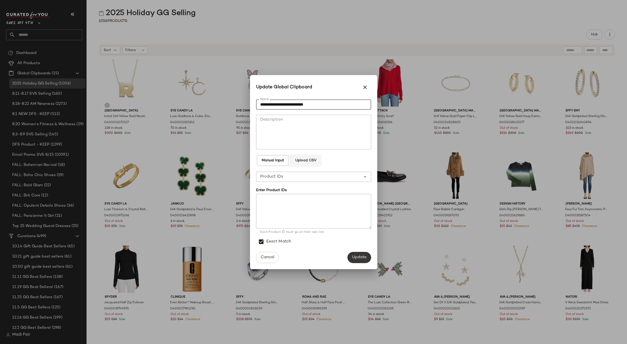
click at [358, 255] on span "Update" at bounding box center [359, 257] width 15 height 5
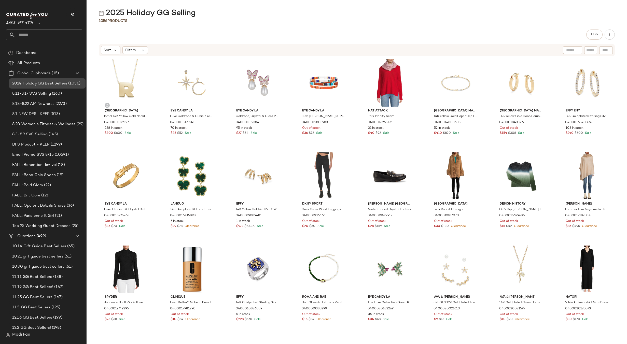
click at [45, 85] on span "2024 Holiday GG Best Sellers" at bounding box center [39, 84] width 55 height 6
click at [269, 19] on div "1056 Products" at bounding box center [357, 20] width 541 height 5
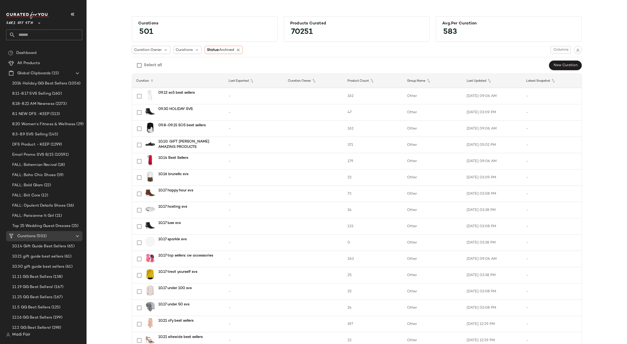
drag, startPoint x: 119, startPoint y: 11, endPoint x: 115, endPoint y: 15, distance: 6.1
click at [119, 11] on div "Curations 501 Products Curated 70251 Avg.per Curation 583 Curation Owner Curati…" at bounding box center [357, 176] width 541 height 336
click at [52, 82] on span "2024 Holiday GG Best Sellers" at bounding box center [39, 84] width 55 height 6
